Goal: Task Accomplishment & Management: Use online tool/utility

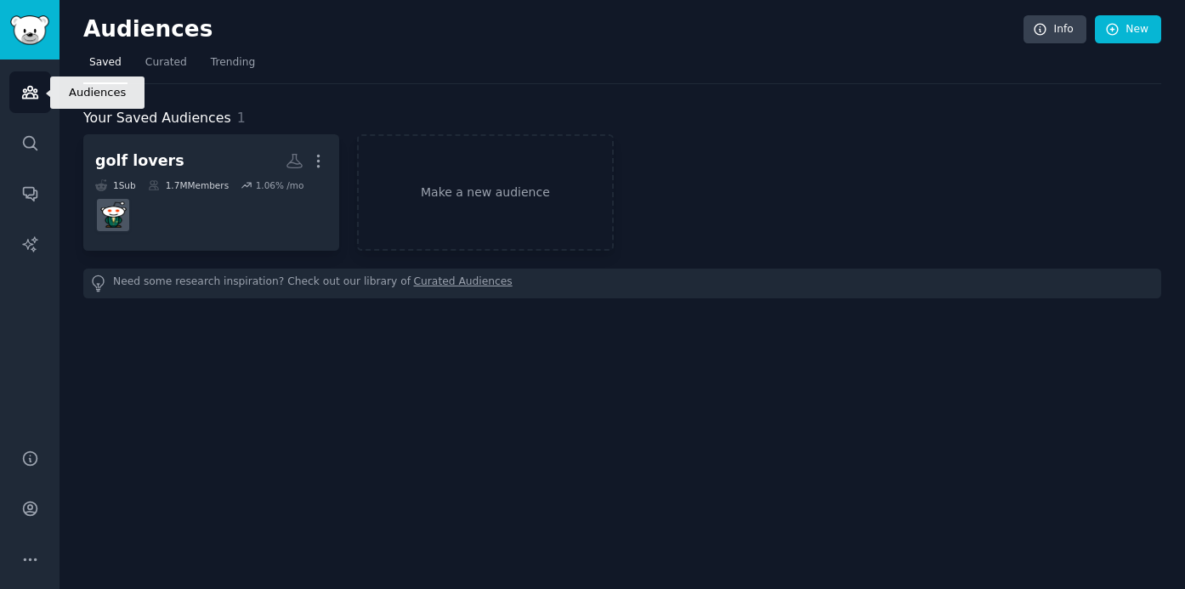
click at [32, 90] on icon "Sidebar" at bounding box center [30, 92] width 18 height 18
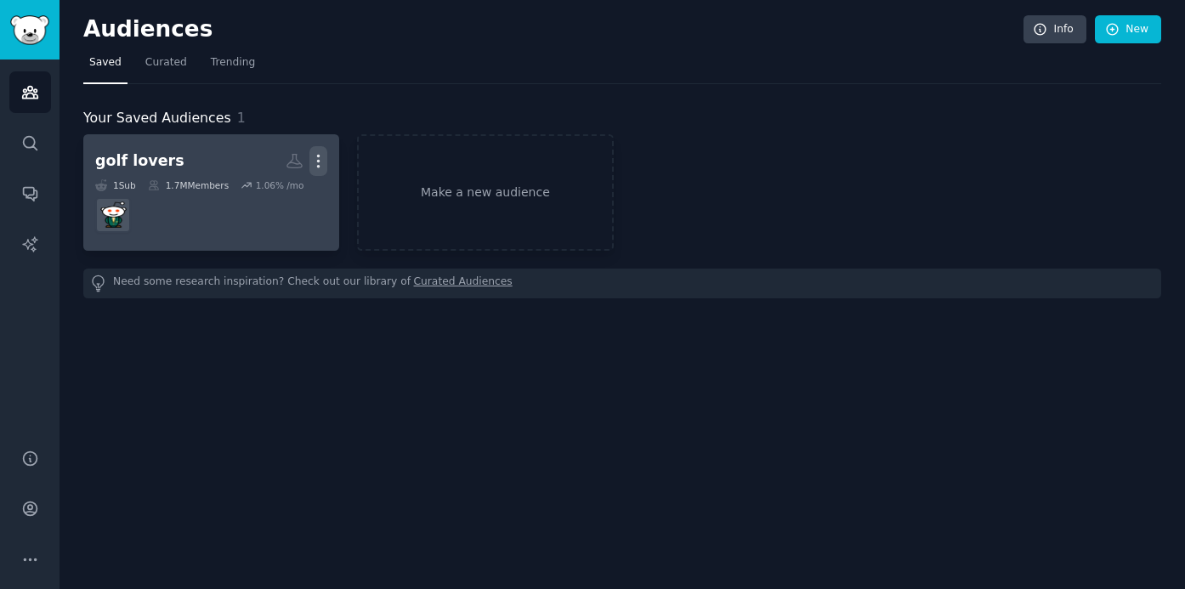
click at [321, 162] on icon "button" at bounding box center [318, 161] width 18 height 18
click at [292, 196] on div "Delete" at bounding box center [260, 197] width 81 height 36
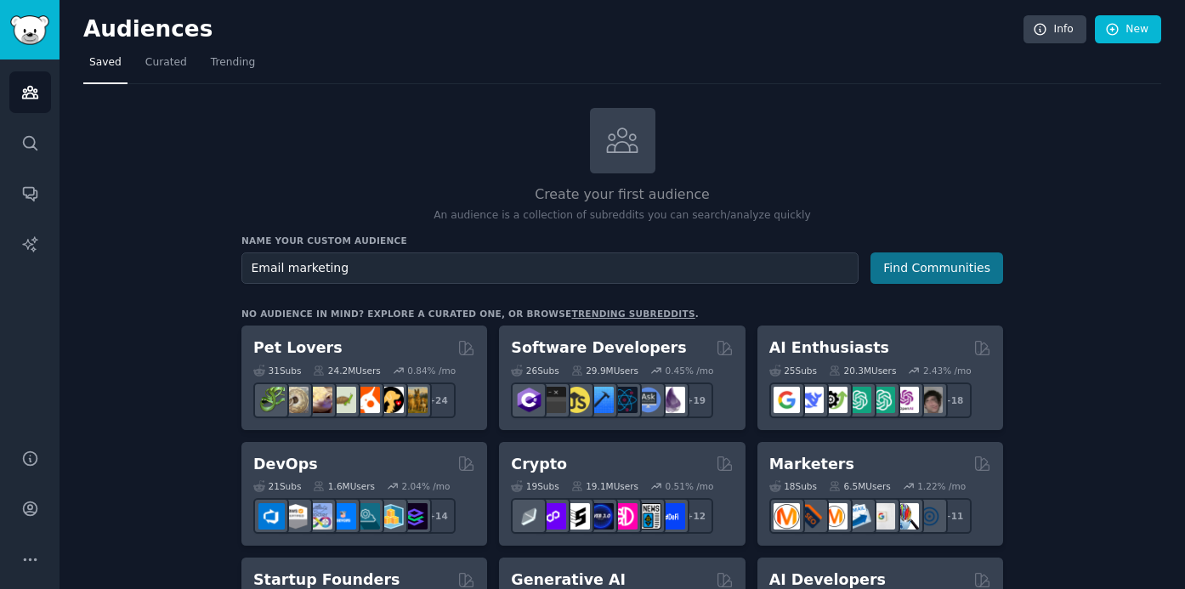
type input "Email marketing"
click at [923, 273] on button "Find Communities" at bounding box center [937, 268] width 133 height 31
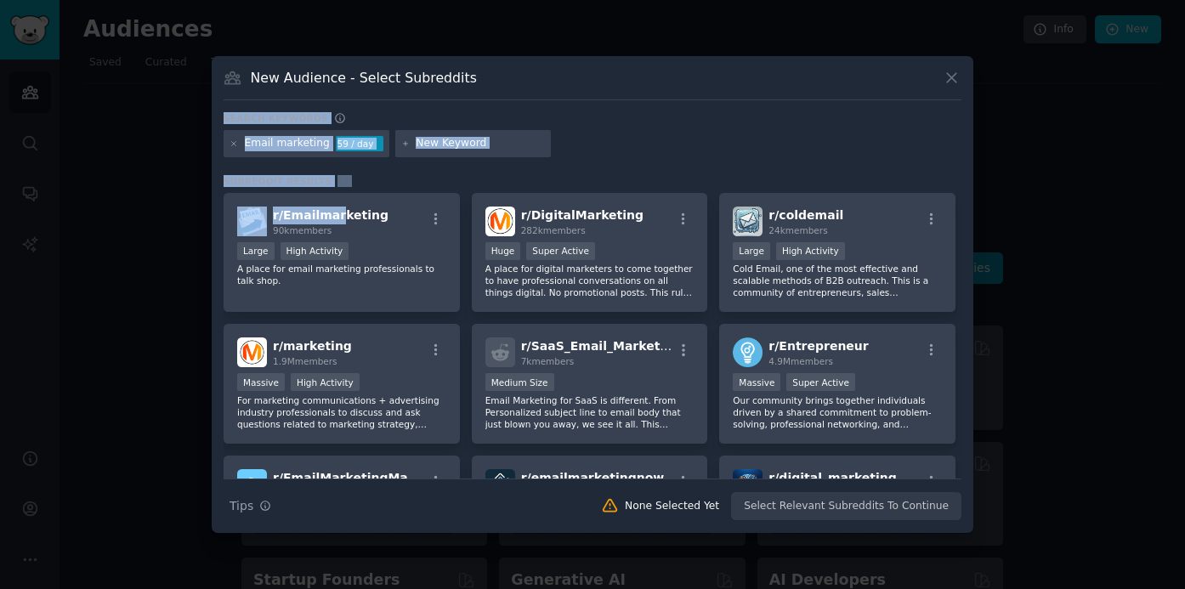
drag, startPoint x: 336, startPoint y: 208, endPoint x: 643, endPoint y: 95, distance: 327.1
click at [643, 95] on div "New Audience - Select Subreddits Search keywords Email marketing 59 / day Subre…" at bounding box center [593, 294] width 762 height 477
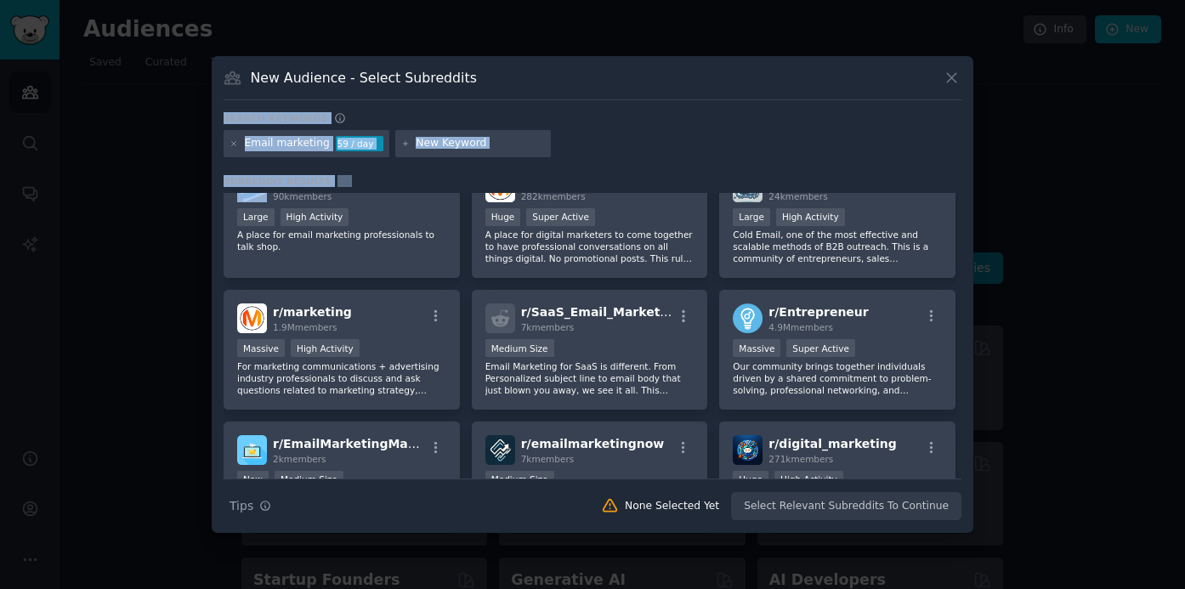
scroll to position [68, 0]
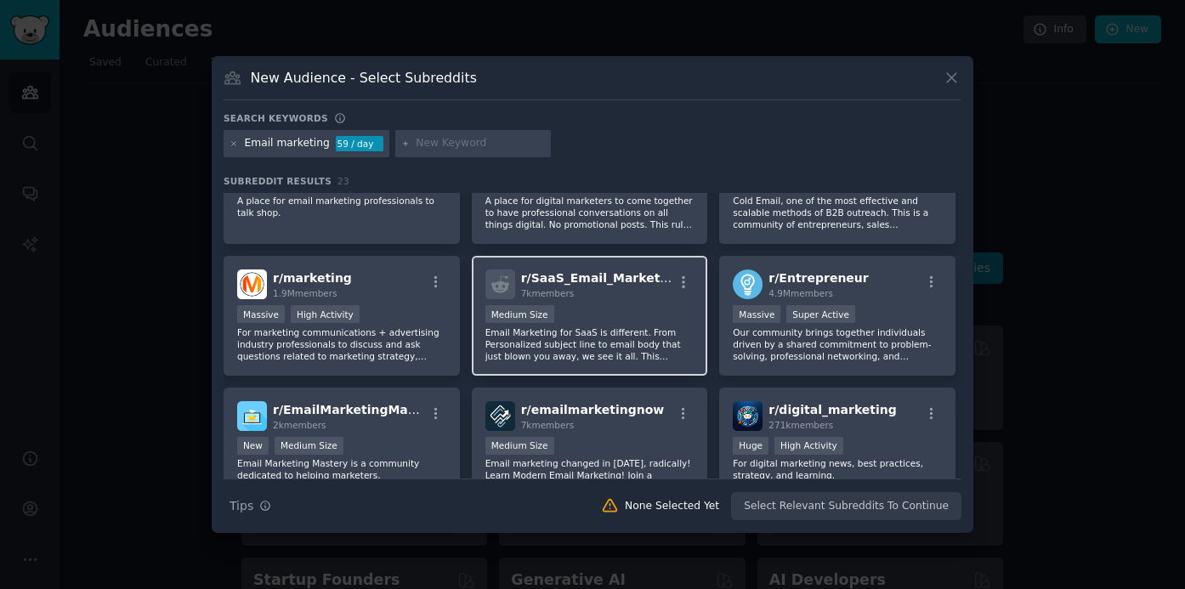
click at [588, 280] on span "r/ SaaS_Email_Marketing" at bounding box center [601, 278] width 160 height 14
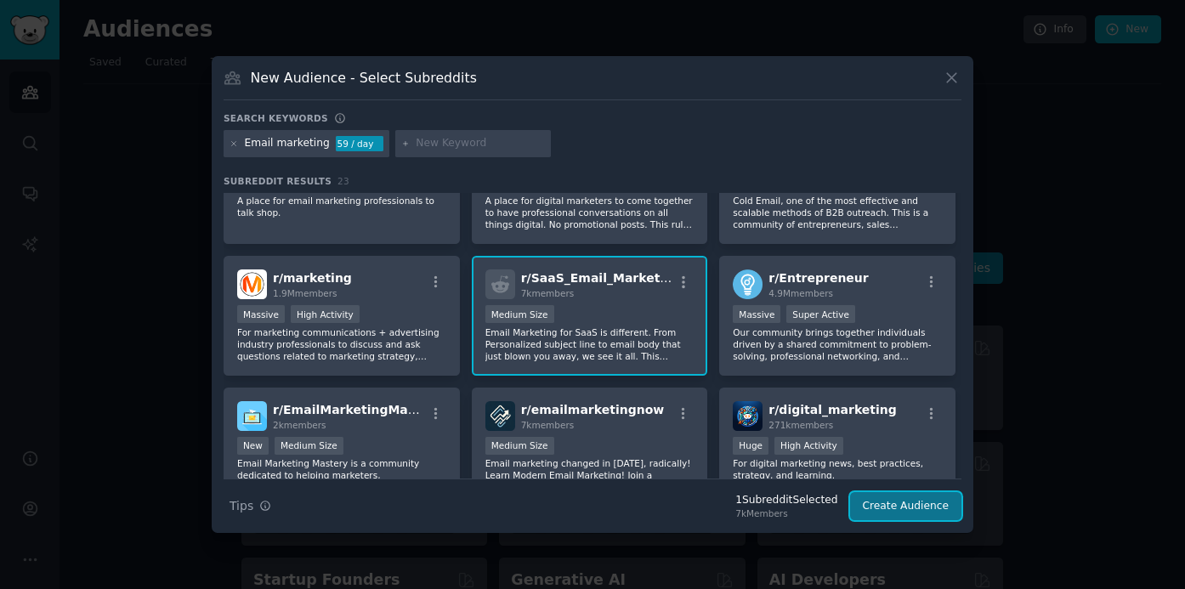
click at [911, 504] on button "Create Audience" at bounding box center [906, 506] width 112 height 29
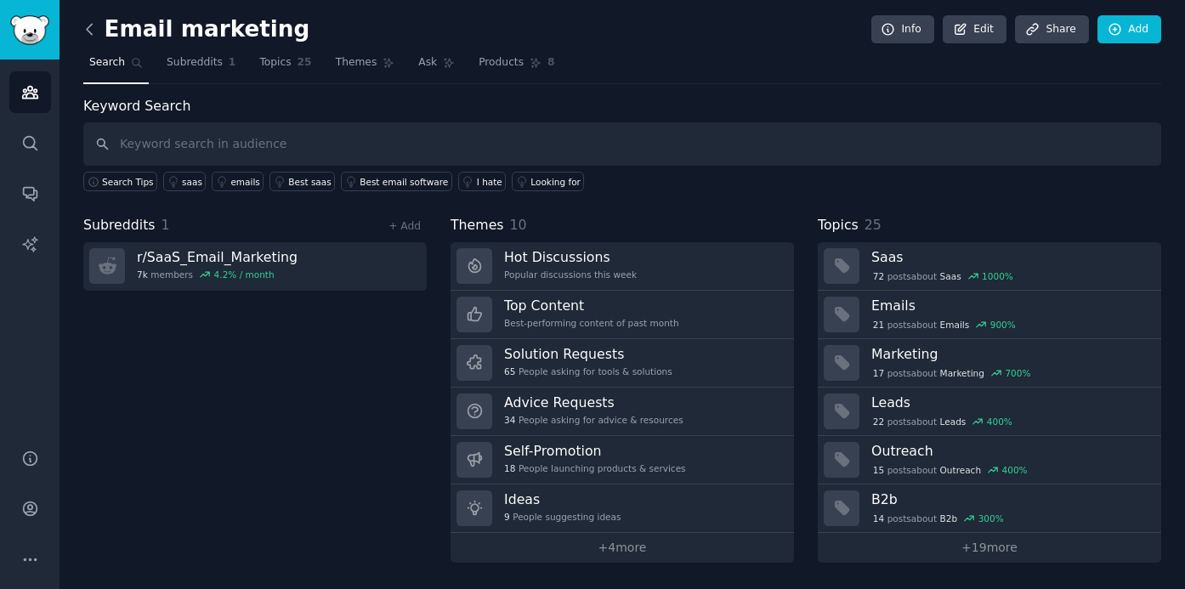
click at [92, 30] on icon at bounding box center [90, 29] width 18 height 18
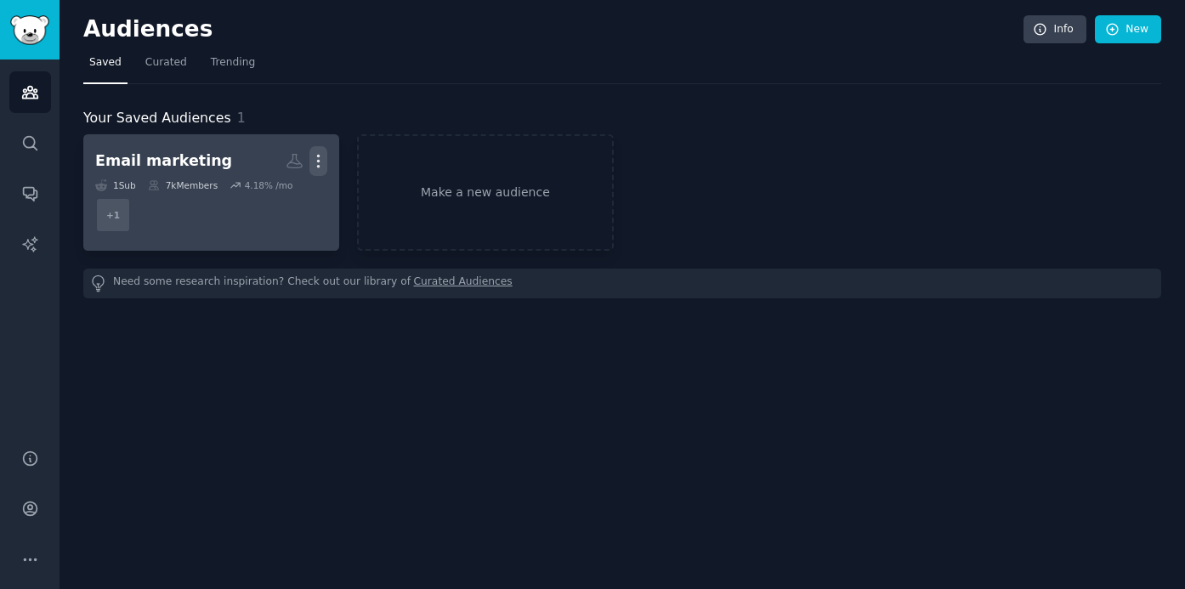
click at [321, 158] on icon "button" at bounding box center [318, 161] width 18 height 18
click at [288, 200] on p "Delete" at bounding box center [272, 197] width 39 height 18
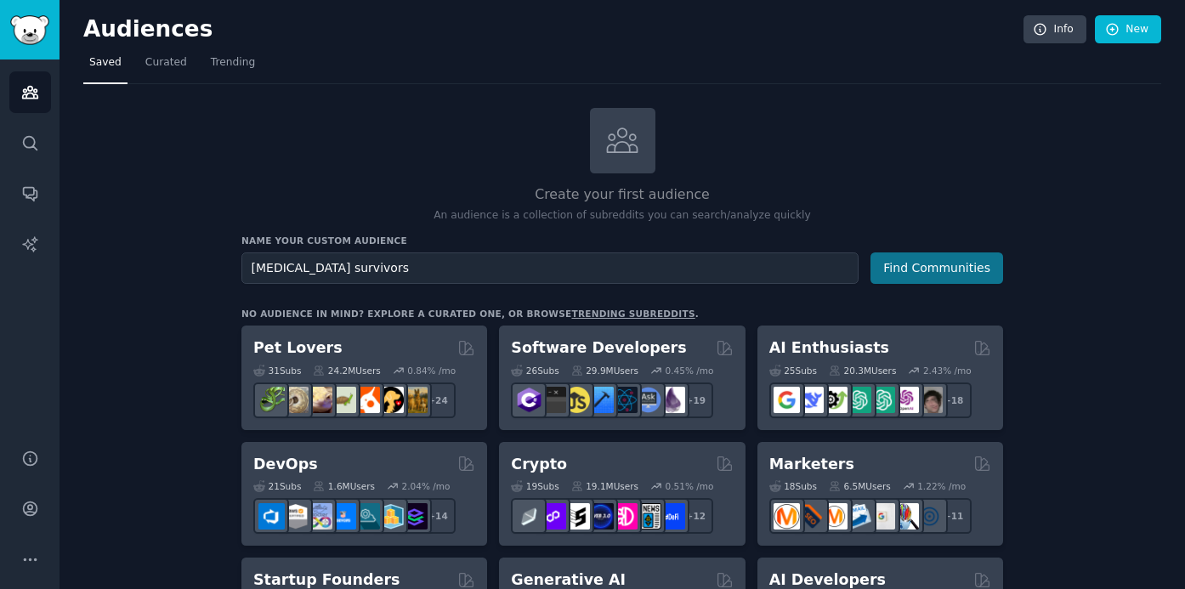
type input "[MEDICAL_DATA] survivors"
click at [907, 270] on button "Find Communities" at bounding box center [937, 268] width 133 height 31
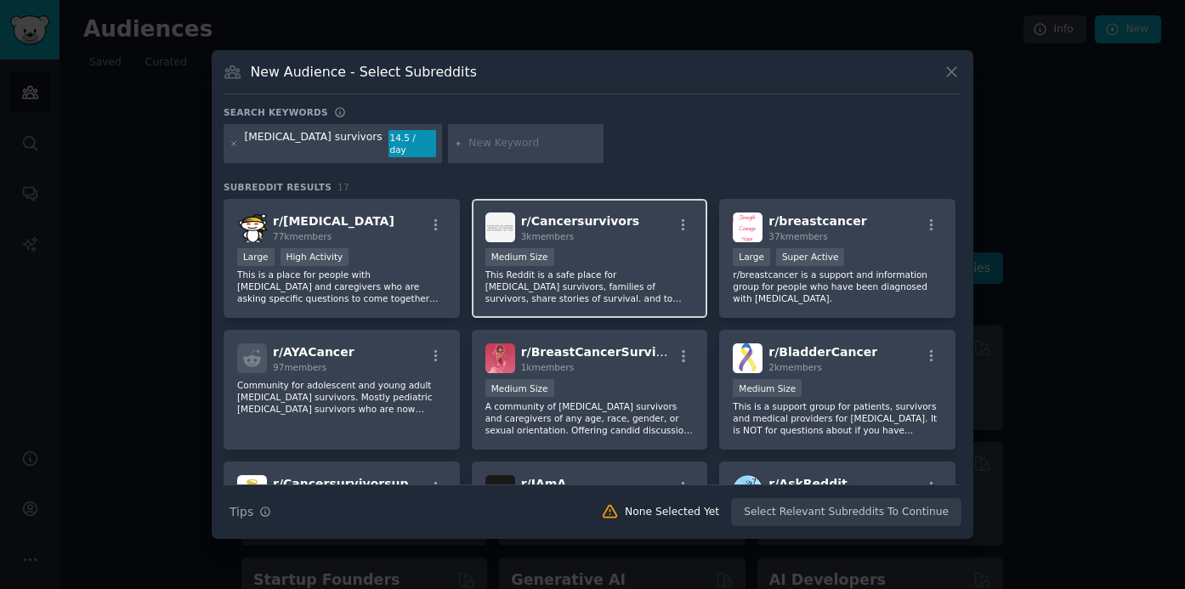
click at [630, 224] on div "r/ Cancersurvivors 3k members" at bounding box center [590, 228] width 209 height 30
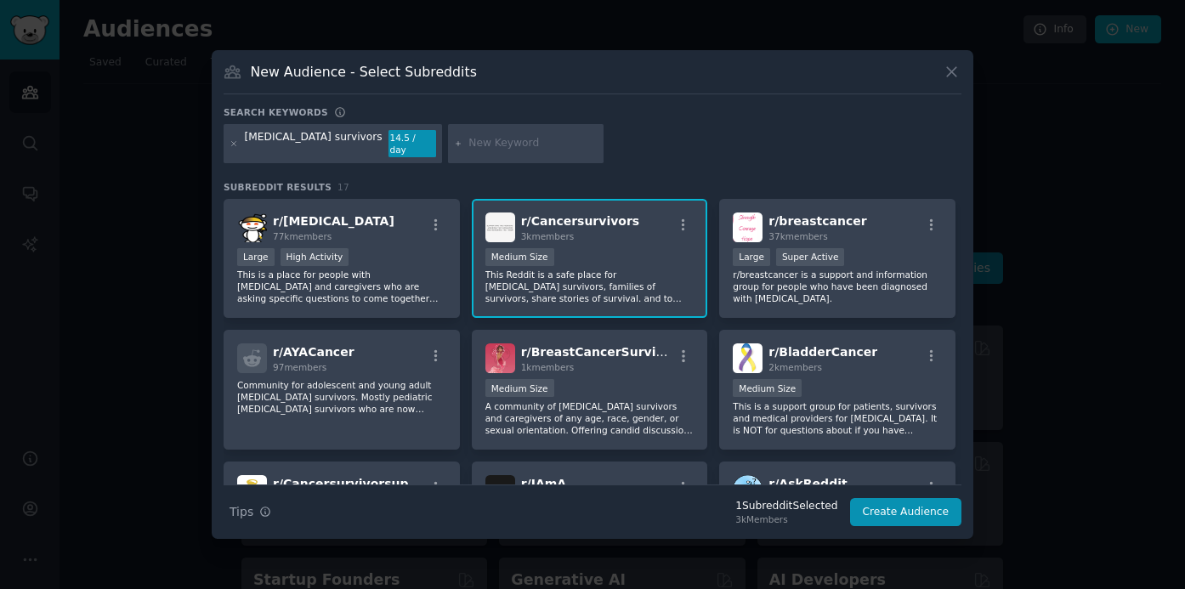
click at [607, 214] on span "r/ Cancersurvivors" at bounding box center [580, 221] width 119 height 14
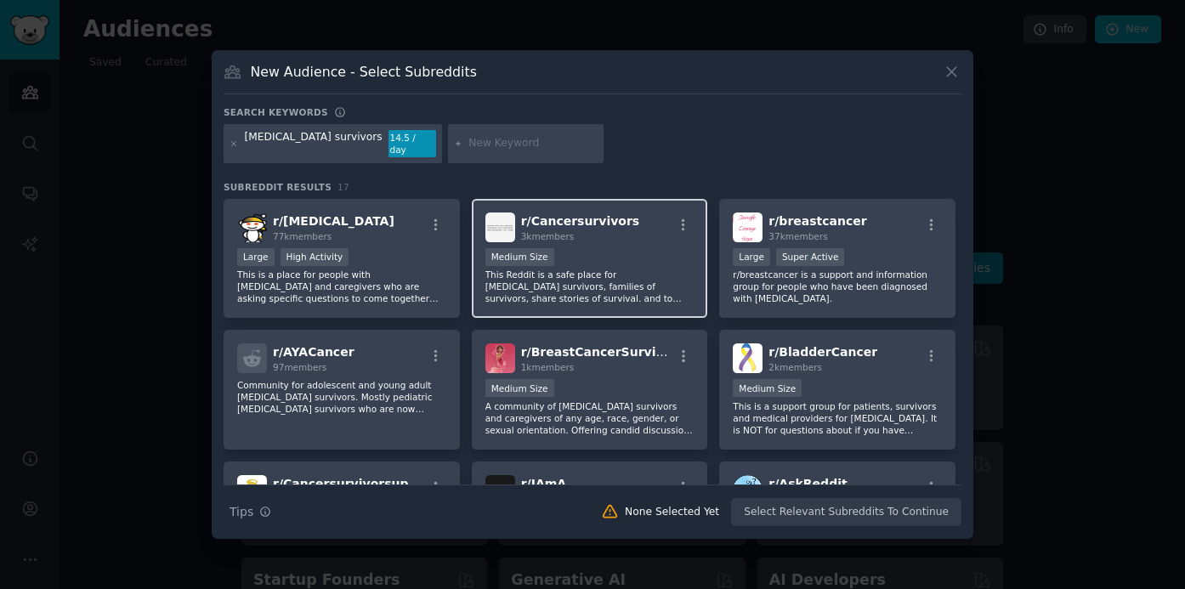
click at [599, 220] on span "r/ Cancersurvivors" at bounding box center [580, 221] width 119 height 14
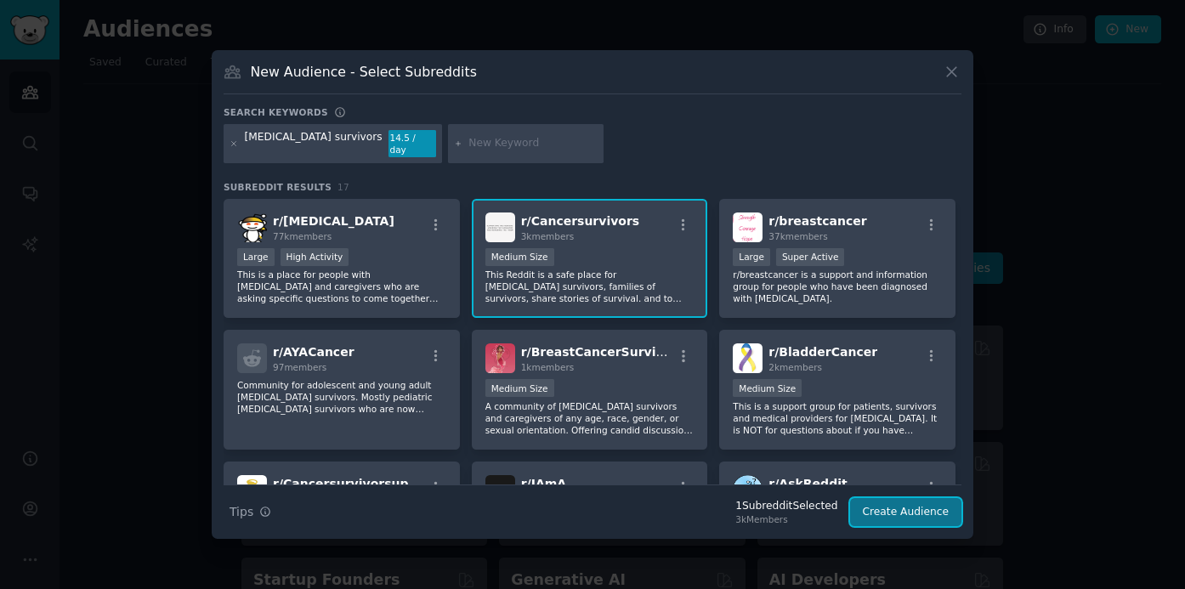
click at [916, 510] on button "Create Audience" at bounding box center [906, 512] width 112 height 29
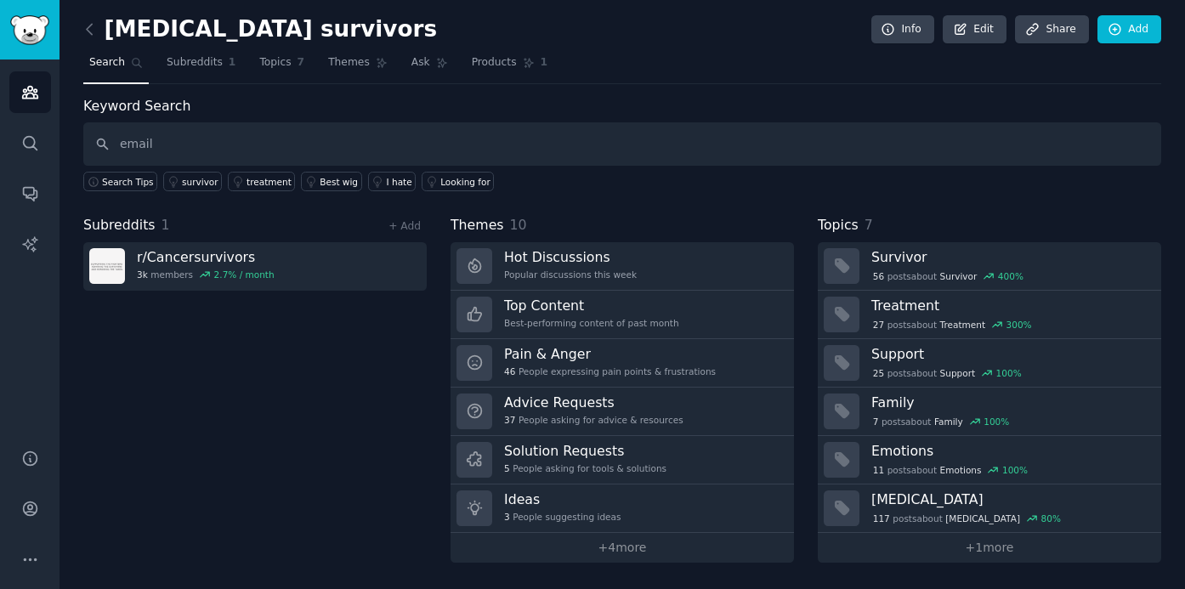
type input "email"
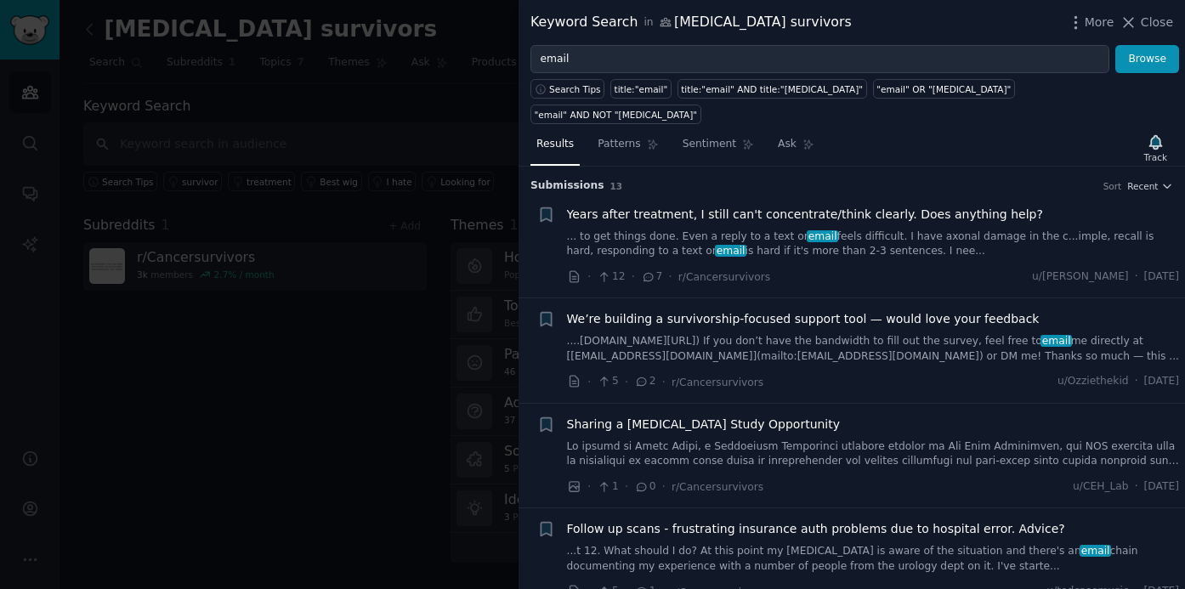
click at [1015, 268] on div "· 12 · 7 · r/Cancersurvivors u/[PERSON_NAME] · [DATE]" at bounding box center [873, 277] width 613 height 18
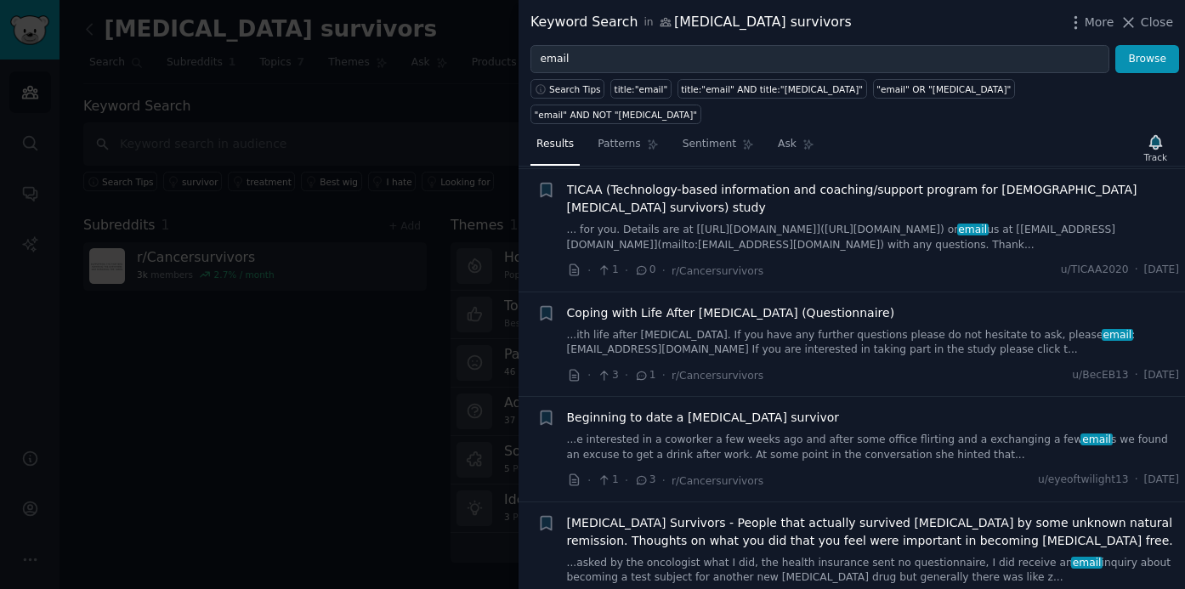
scroll to position [950, 0]
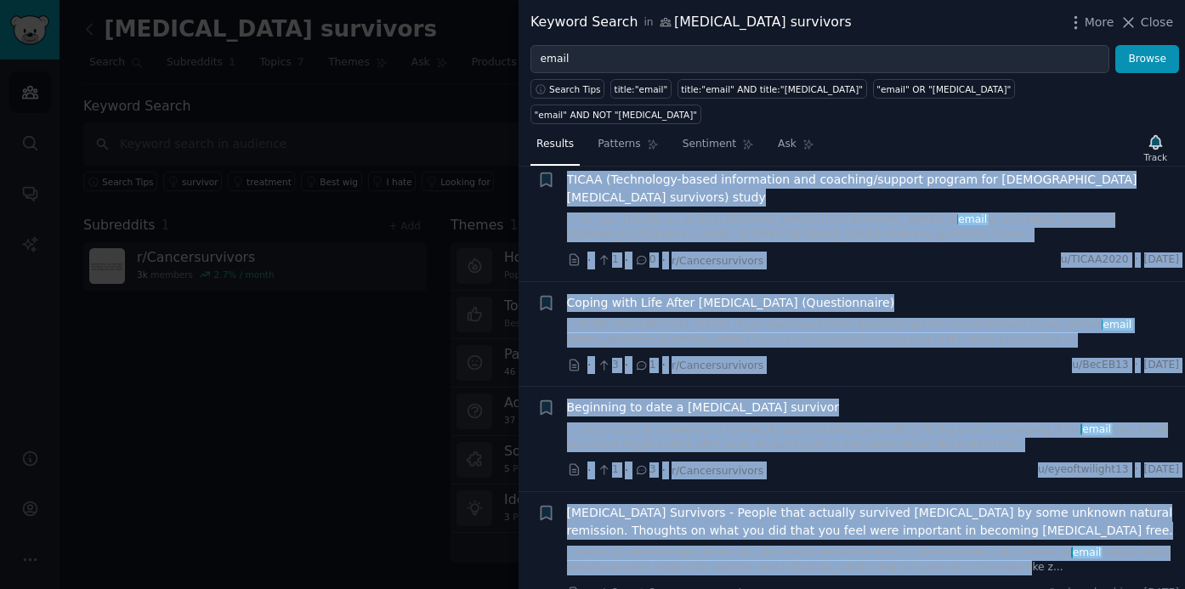
drag, startPoint x: 562, startPoint y: 182, endPoint x: 1028, endPoint y: 553, distance: 595.4
copy ul "Lorem ipsum dolorsita, C adipi eli's doeiusmodte/incid utlabor. Etdo magnaali e…"
